Goal: Information Seeking & Learning: Learn about a topic

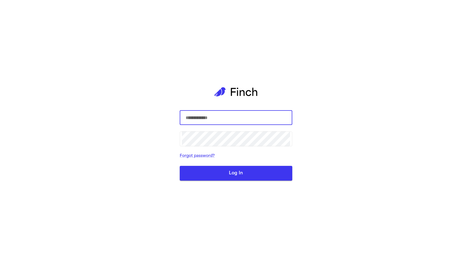
type input "**********"
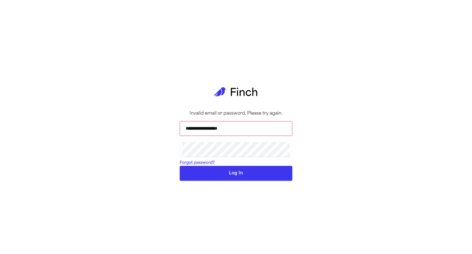
click at [230, 181] on button "Log In" at bounding box center [236, 173] width 113 height 15
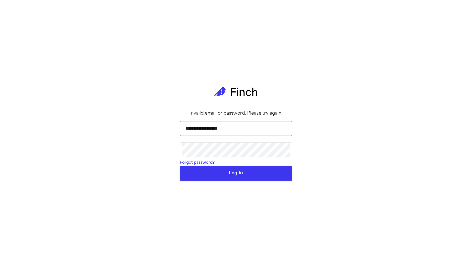
click at [230, 181] on button "Log In" at bounding box center [236, 173] width 113 height 15
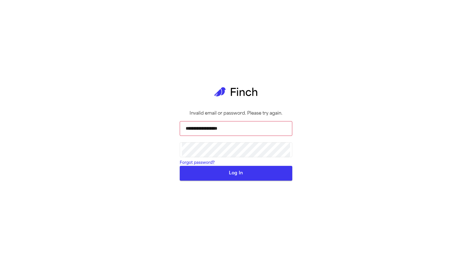
click at [248, 181] on button "Log In" at bounding box center [236, 173] width 113 height 15
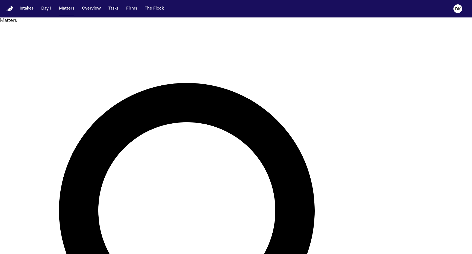
type input "*****"
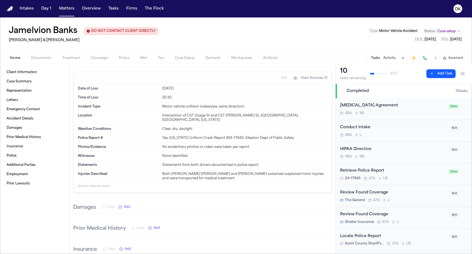
scroll to position [174, 0]
click at [175, 92] on div "[DATE]" at bounding box center [244, 90] width 165 height 4
copy div "[DATE]"
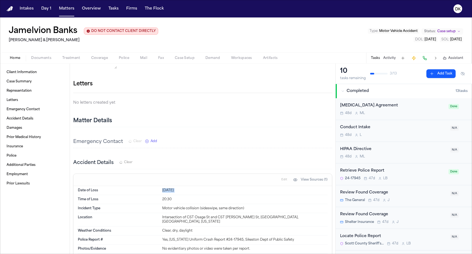
scroll to position [0, 0]
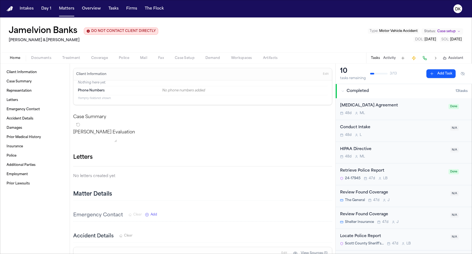
click at [386, 57] on button "Activity" at bounding box center [389, 58] width 13 height 4
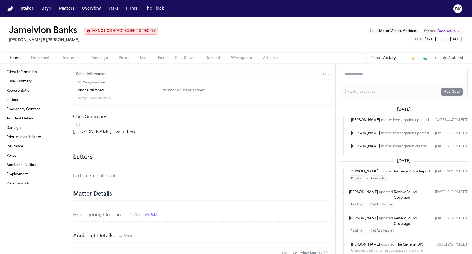
click at [376, 60] on button "Tasks" at bounding box center [375, 58] width 9 height 4
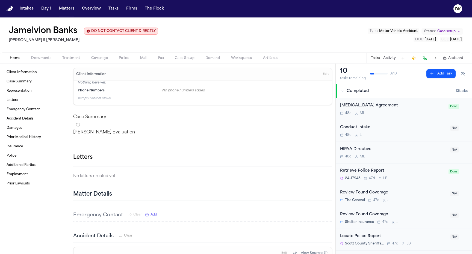
click at [124, 60] on span "Police" at bounding box center [124, 58] width 10 height 4
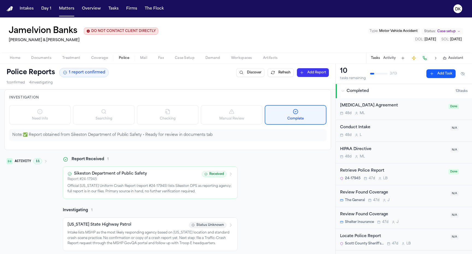
click at [66, 55] on div "Home Documents Treatment Coverage Police Mail Fax Case Setup Demand Workspaces …" at bounding box center [236, 57] width 472 height 11
click at [45, 58] on span "Documents" at bounding box center [41, 58] width 20 height 4
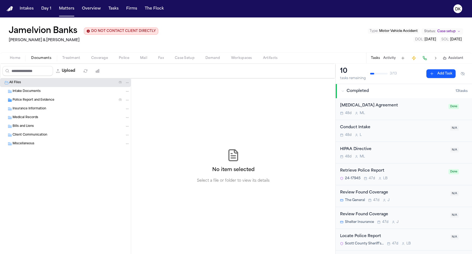
click at [75, 98] on div "Police Report and Evidence ( 1 )" at bounding box center [65, 100] width 131 height 9
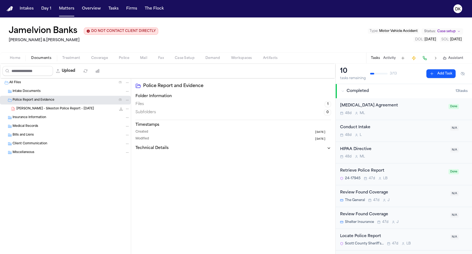
click at [76, 108] on span "[PERSON_NAME] - Sikeston Police Report - [DATE]" at bounding box center [55, 109] width 78 height 5
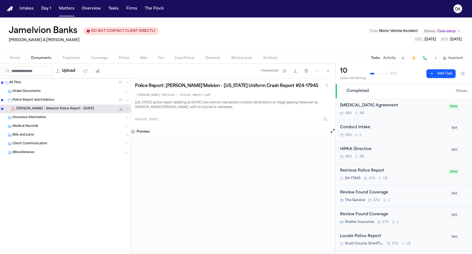
click at [216, 104] on p "[US_STATE] police report detailing an [DATE] two-vehicle intersection collision…" at bounding box center [232, 106] width 195 height 10
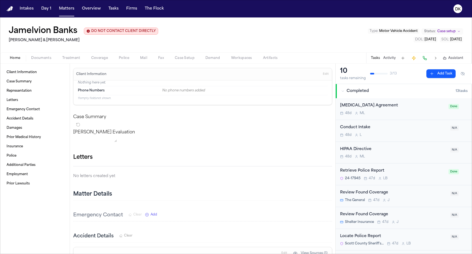
click at [18, 61] on span "button" at bounding box center [15, 61] width 17 height 1
